Goal: Book appointment/travel/reservation

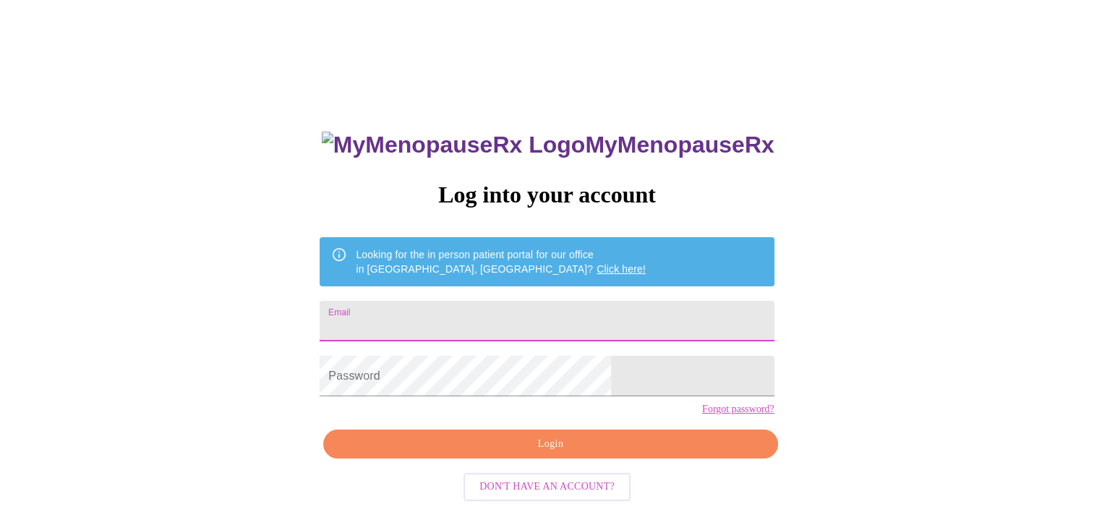
click at [495, 312] on input "Email" at bounding box center [546, 321] width 454 height 40
type input "[EMAIL_ADDRESS][DOMAIN_NAME]"
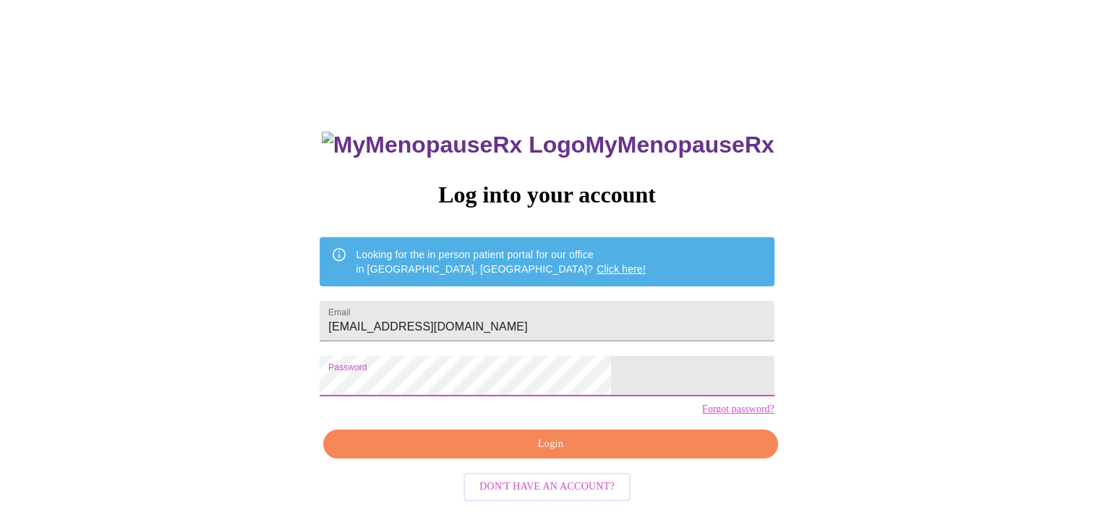
click at [515, 453] on span "Login" at bounding box center [550, 444] width 421 height 18
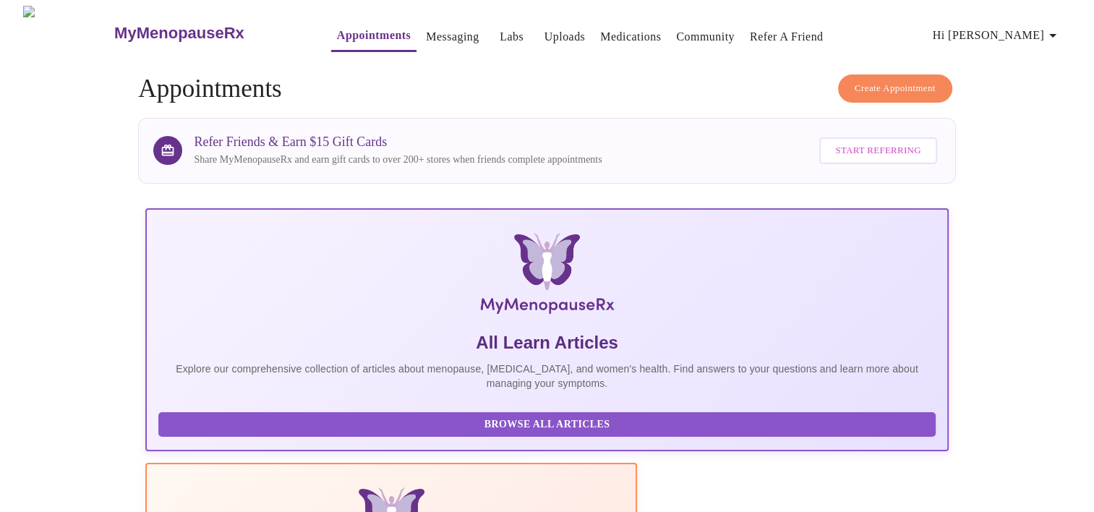
click at [609, 77] on h4 "Create Appointment Appointments" at bounding box center [546, 88] width 817 height 29
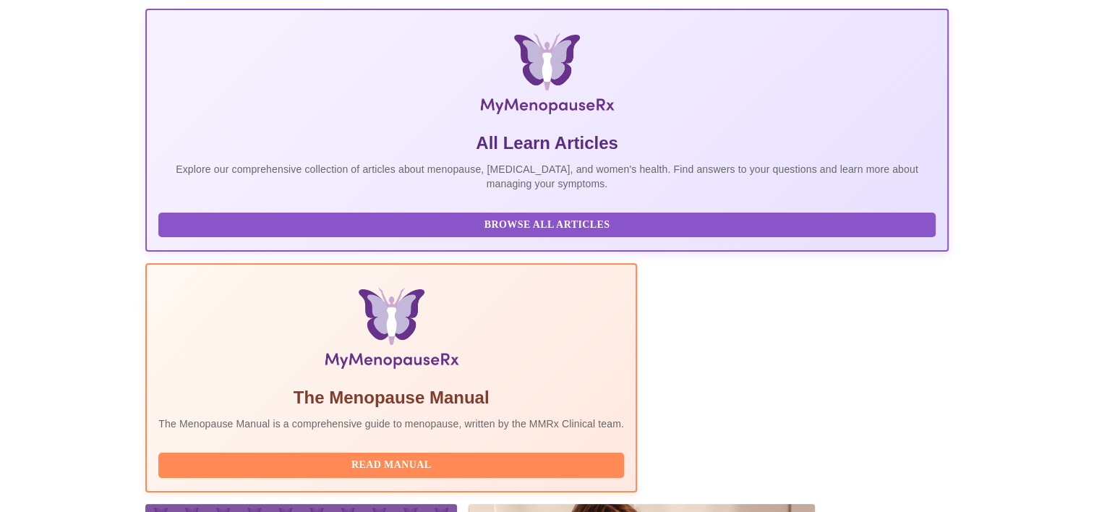
scroll to position [278, 0]
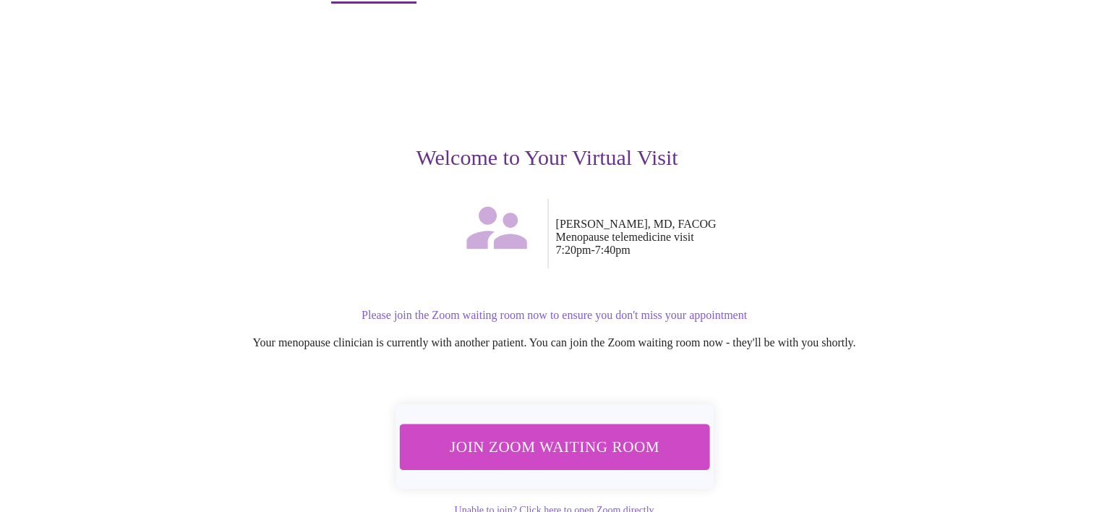
scroll to position [72, 0]
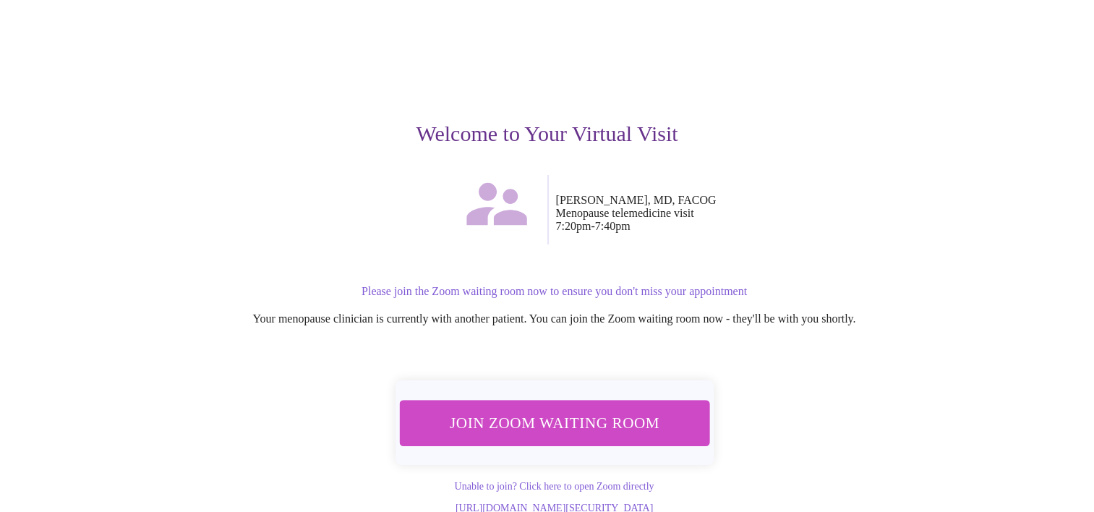
click at [534, 409] on span "Join Zoom Waiting Room" at bounding box center [554, 422] width 272 height 27
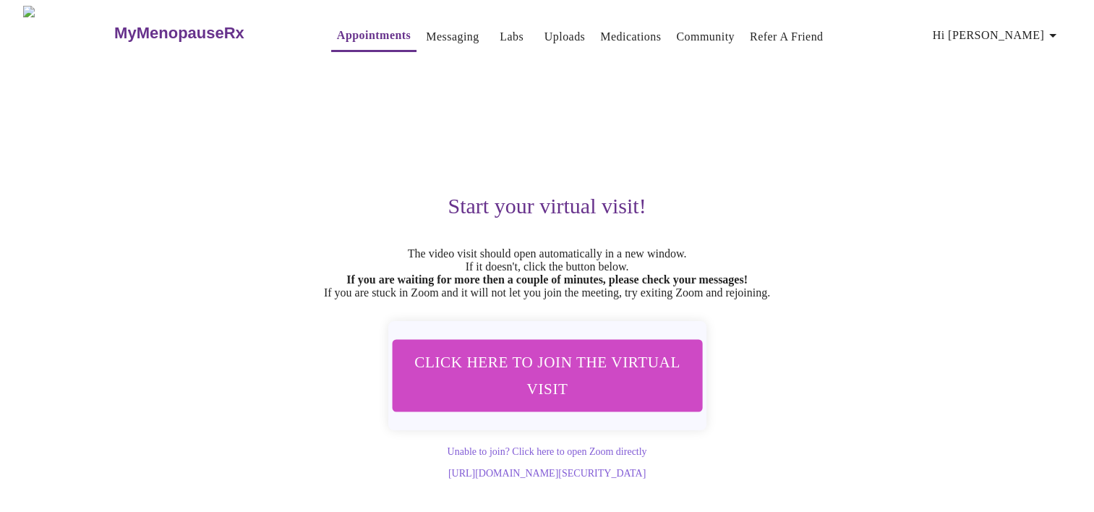
scroll to position [0, 0]
